Goal: Task Accomplishment & Management: Use online tool/utility

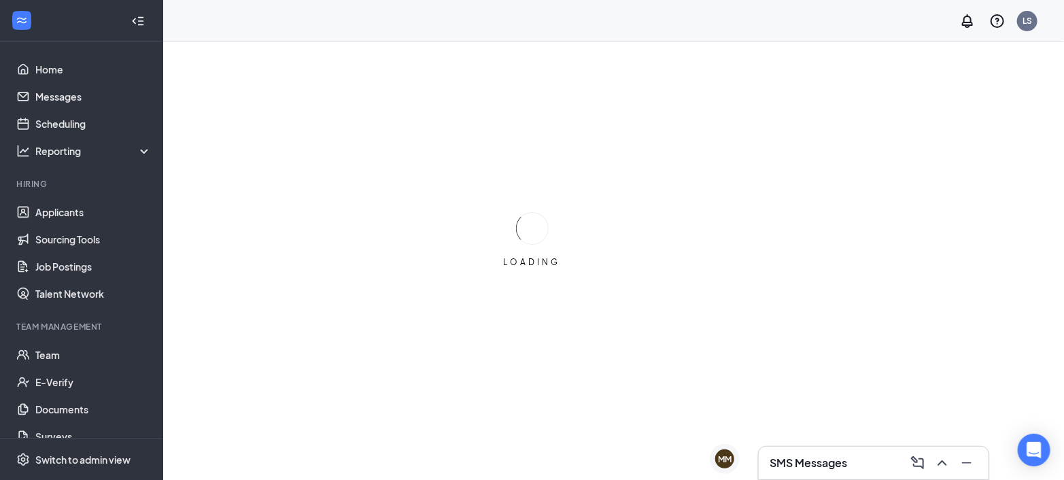
click at [270, 235] on div "LOADING" at bounding box center [532, 240] width 1064 height 480
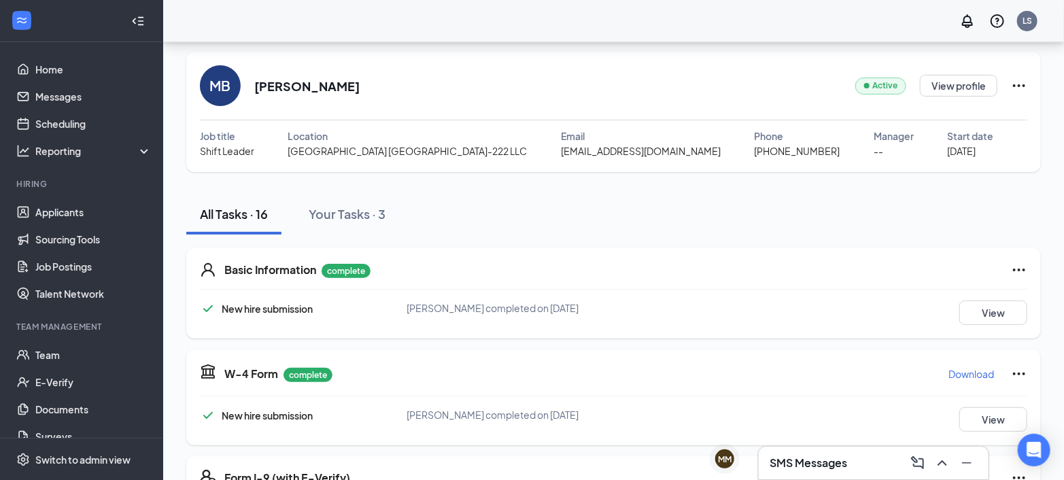
scroll to position [35, 0]
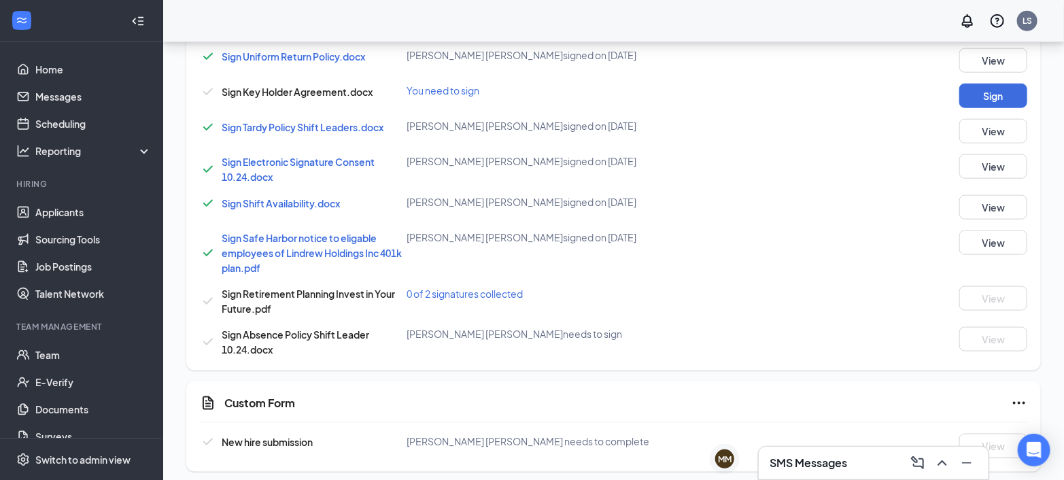
scroll to position [703, 0]
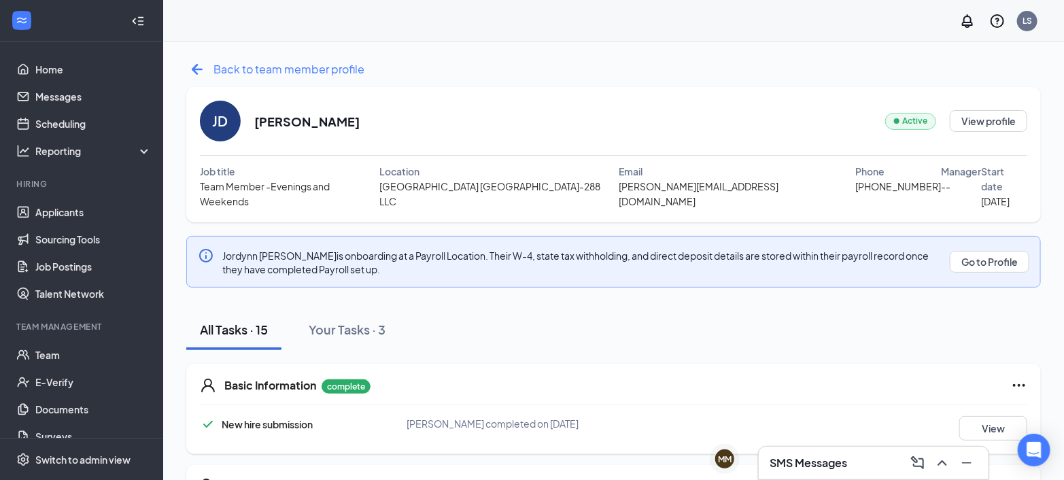
click at [200, 75] on icon "ArrowLeftNew" at bounding box center [197, 69] width 22 height 22
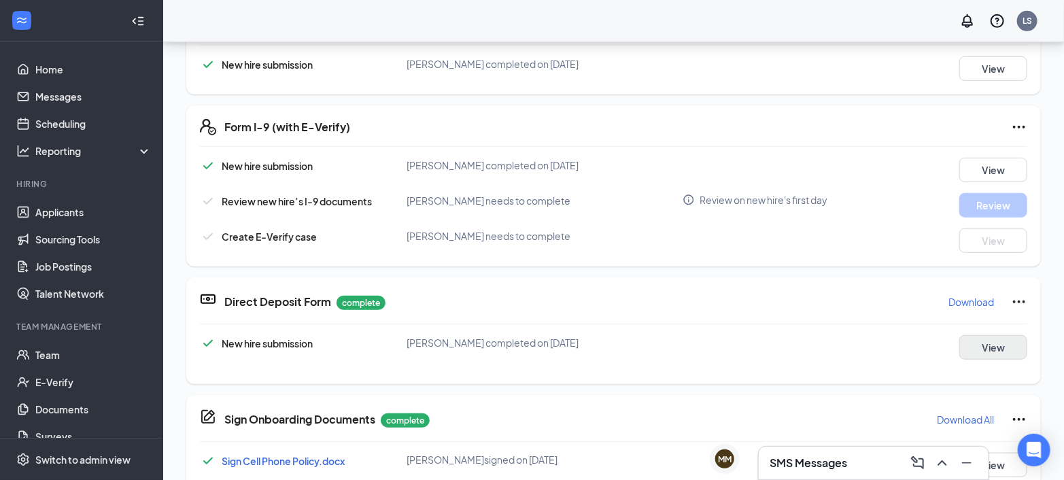
scroll to position [384, 0]
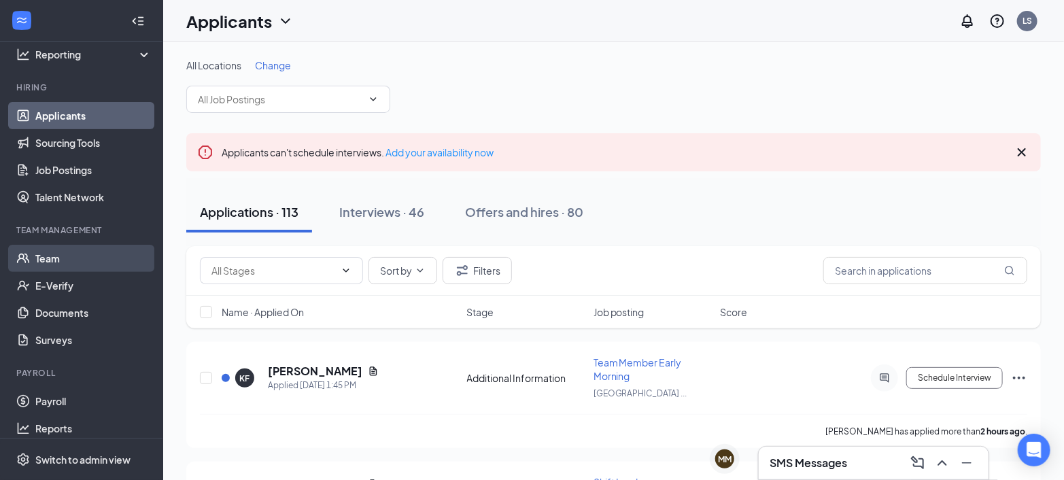
scroll to position [105, 0]
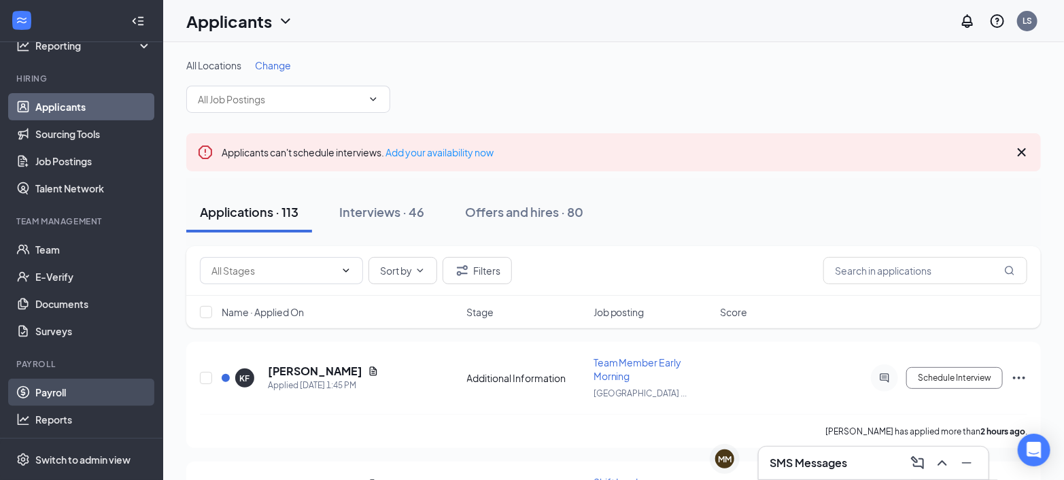
click at [75, 387] on link "Payroll" at bounding box center [93, 392] width 116 height 27
